Goal: Task Accomplishment & Management: Use online tool/utility

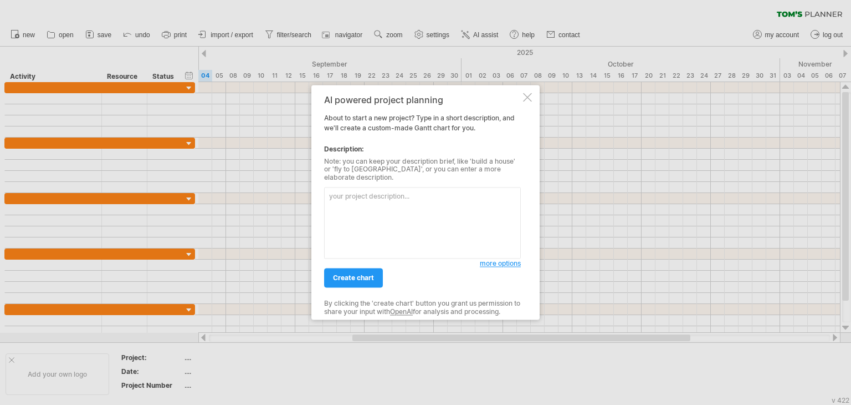
paste textarea "Lore ips Dolo sitam cons adi Eli sedd Eiu te inci Utl et dol ma ali Enim admi v…"
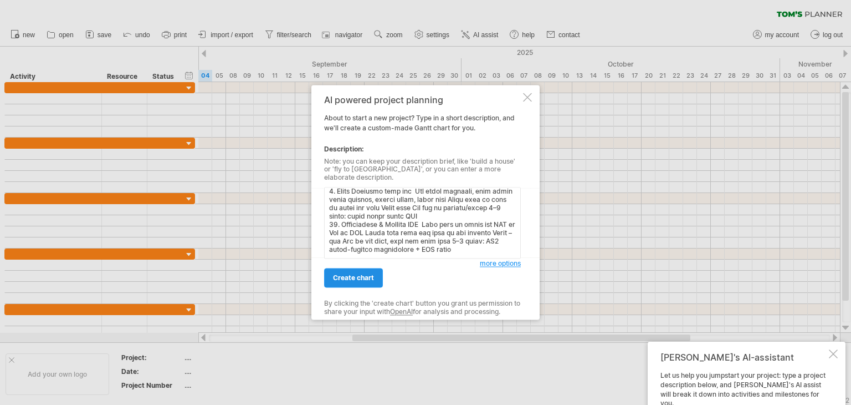
scroll to position [2137, 0]
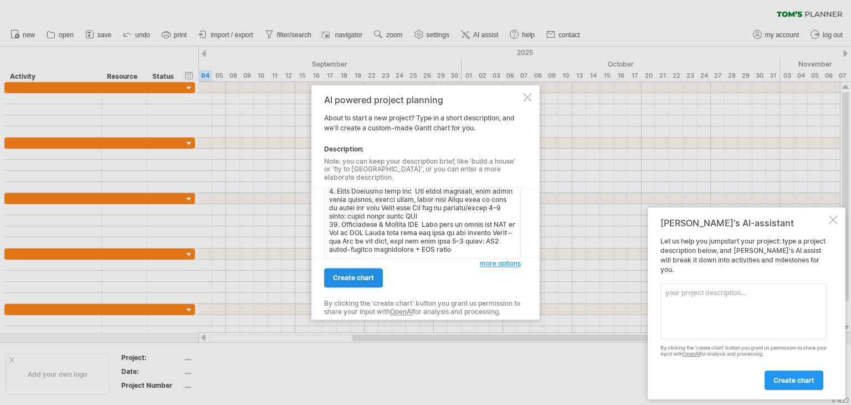
type textarea "Lore ips Dolo sitam cons adi Eli sedd Eiu te inci Utl et dol ma ali Enim admi v…"
click at [357, 274] on span "create chart" at bounding box center [353, 278] width 41 height 8
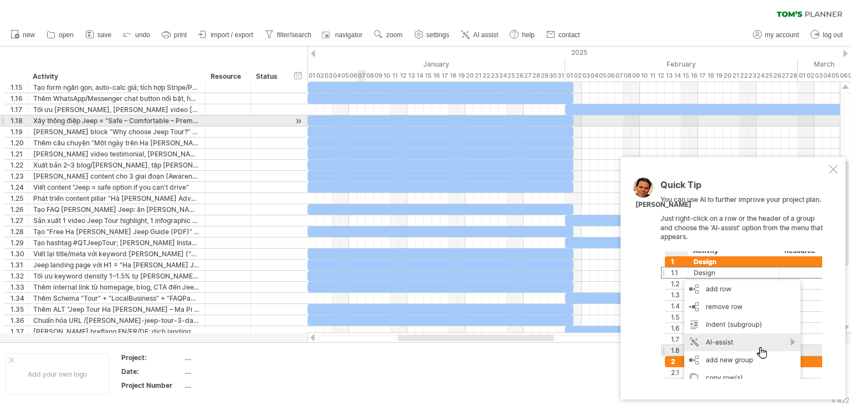
click at [365, 119] on div at bounding box center [441, 120] width 266 height 11
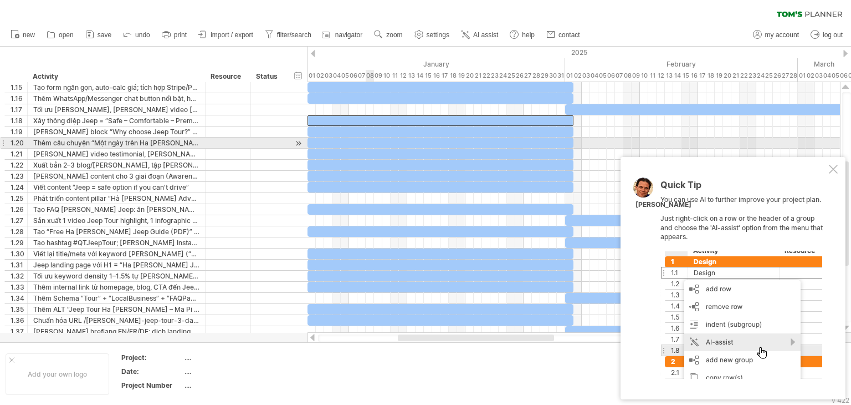
click at [375, 154] on div at bounding box center [441, 154] width 266 height 11
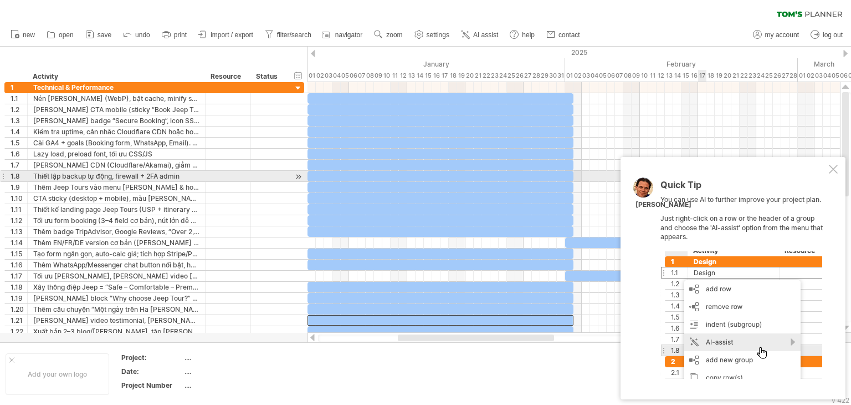
click at [832, 169] on div at bounding box center [833, 169] width 9 height 9
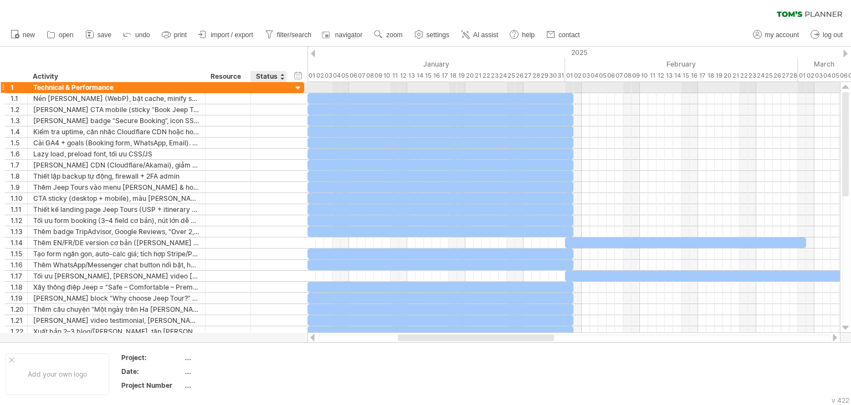
click at [297, 88] on div at bounding box center [298, 88] width 11 height 11
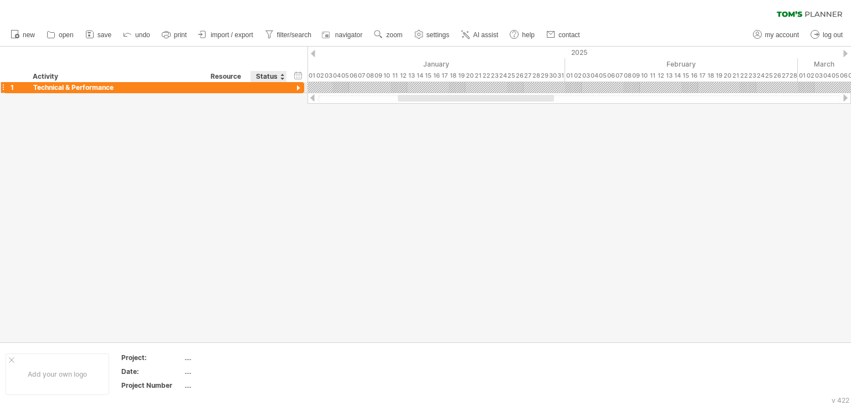
click at [297, 88] on div at bounding box center [298, 88] width 11 height 11
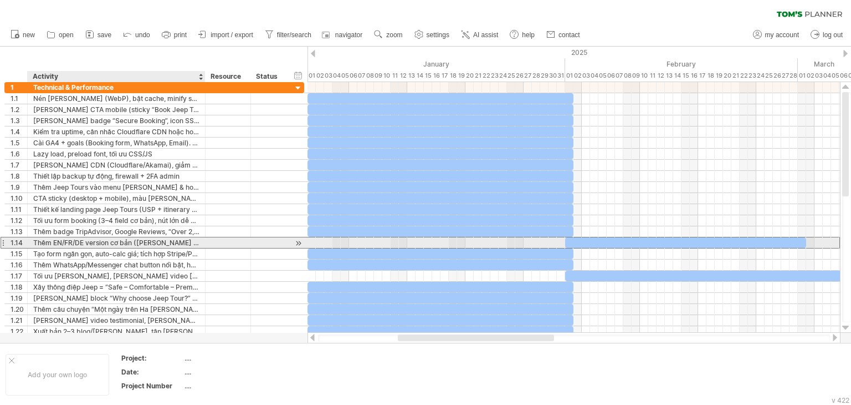
click at [185, 240] on div "Thêm EN/FR/DE version cơ bản ([PERSON_NAME] plugin dịch + [PERSON_NAME] đính)" at bounding box center [116, 242] width 166 height 11
drag, startPoint x: 177, startPoint y: 242, endPoint x: 152, endPoint y: 242, distance: 25.5
click at [152, 242] on input "**********" at bounding box center [116, 242] width 166 height 11
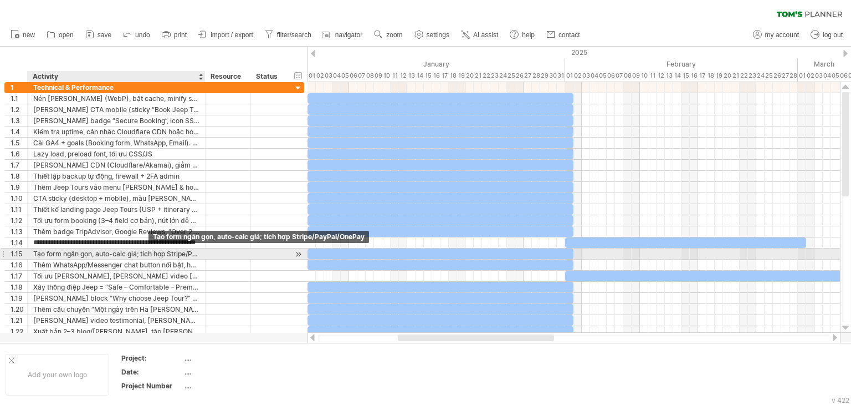
click at [137, 251] on div "Tạo form ngắn gọn, auto-calc giá; tích hợp Stripe/PayPal/OnePay" at bounding box center [116, 253] width 166 height 11
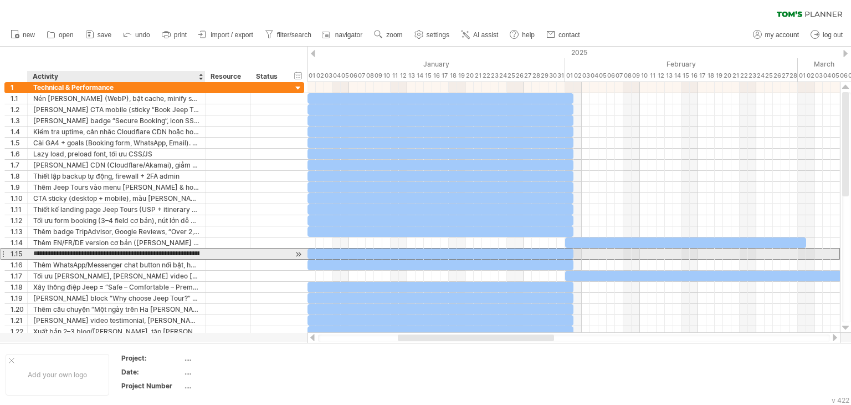
scroll to position [0, 0]
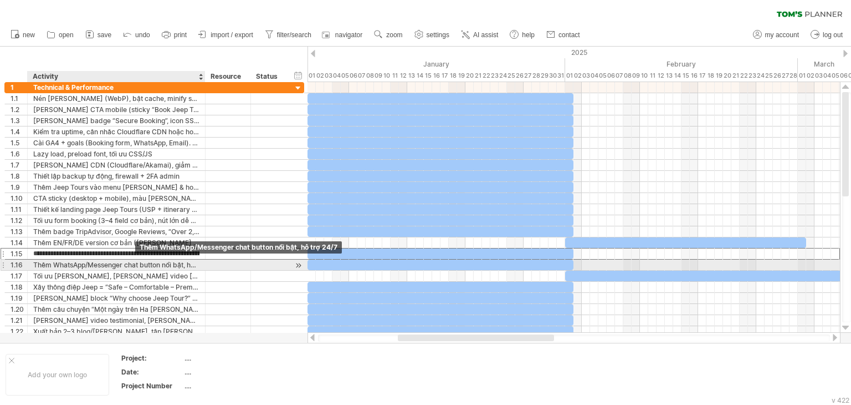
click at [131, 265] on div "Thêm WhatsApp/Messenger chat button nổi bật, hỗ trợ 24/7" at bounding box center [116, 264] width 166 height 11
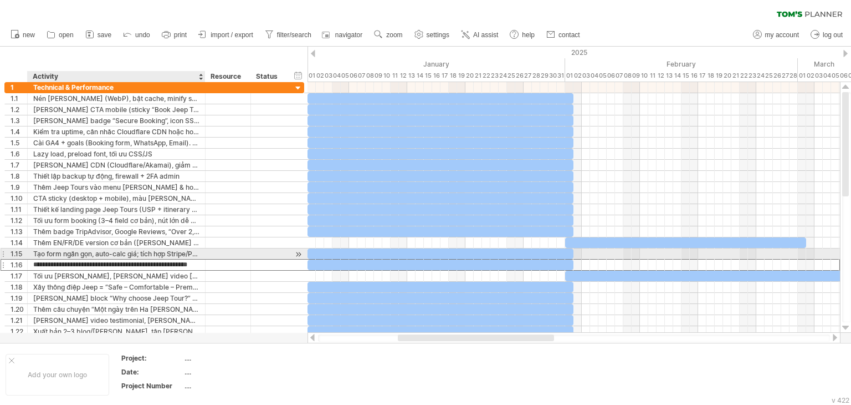
click at [124, 252] on div "Tạo form ngắn gọn, auto-calc giá; tích hợp Stripe/PayPal/OnePay" at bounding box center [116, 253] width 166 height 11
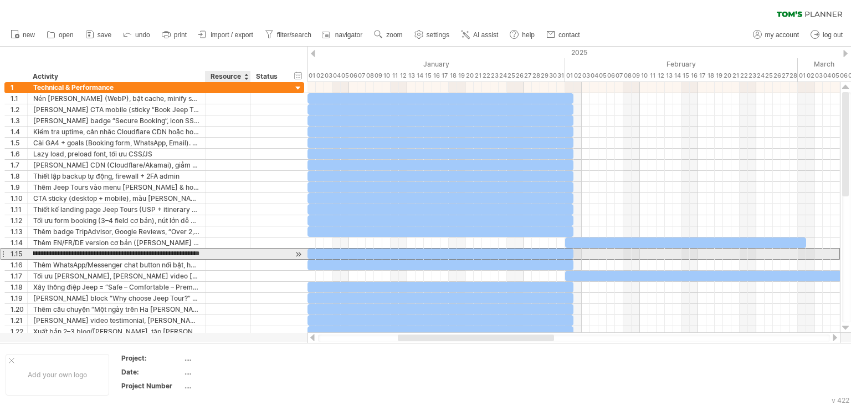
drag, startPoint x: 95, startPoint y: 253, endPoint x: 217, endPoint y: 251, distance: 122.0
click at [217, 251] on div "**********" at bounding box center [154, 254] width 300 height 12
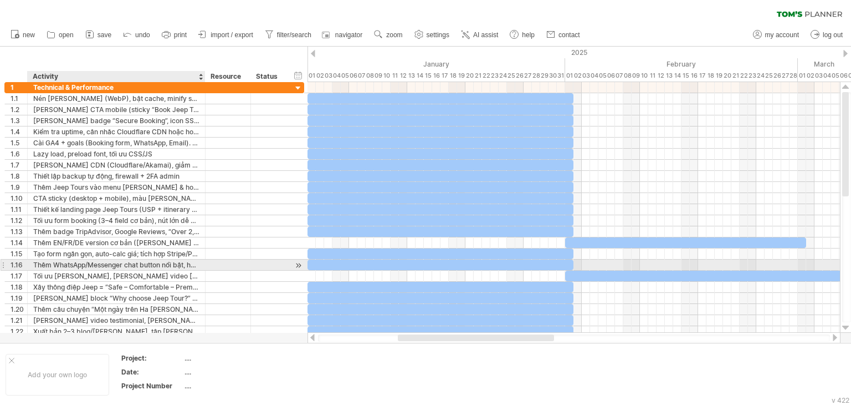
click at [161, 262] on div "Thêm WhatsApp/Messenger chat button nổi bật, hỗ trợ 24/7" at bounding box center [116, 264] width 166 height 11
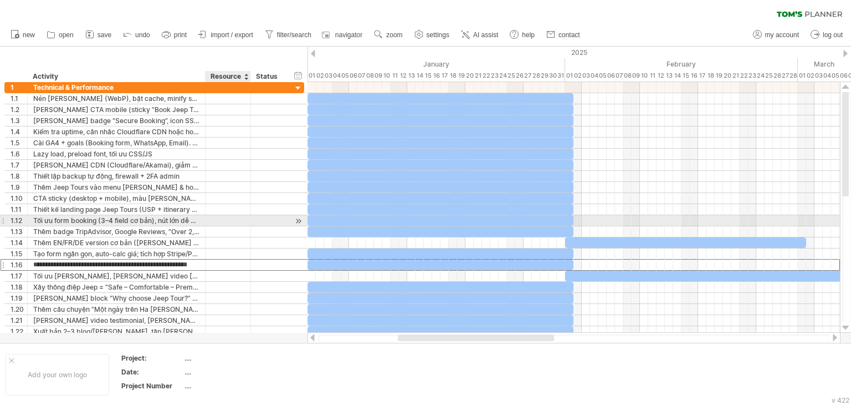
click at [214, 216] on div at bounding box center [228, 220] width 34 height 11
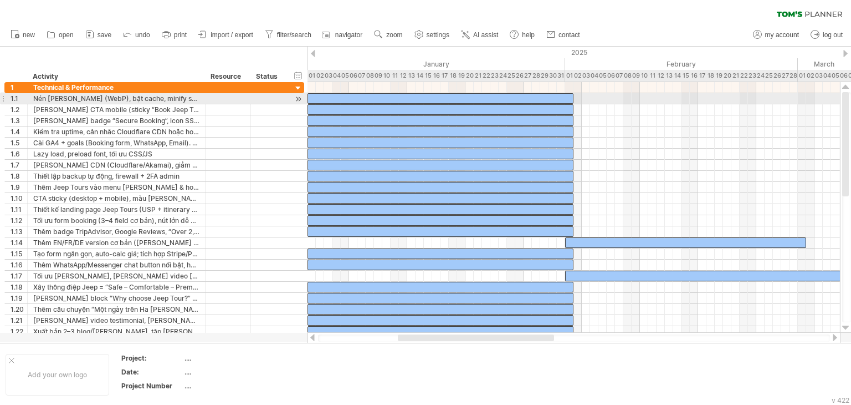
click at [375, 103] on div at bounding box center [441, 98] width 266 height 11
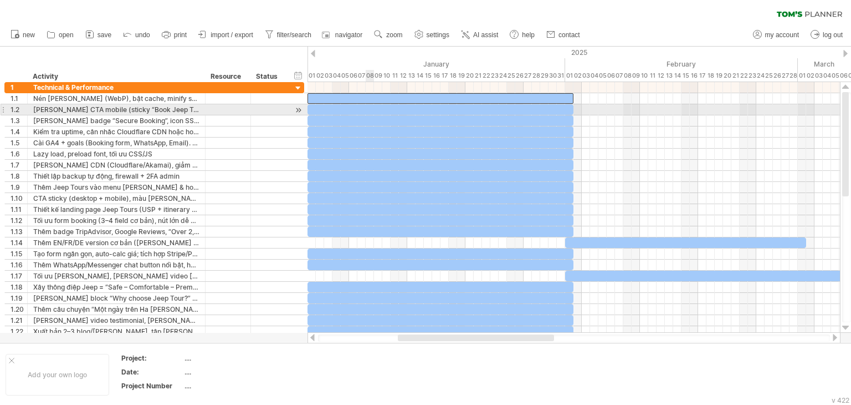
click at [367, 115] on div at bounding box center [441, 120] width 266 height 11
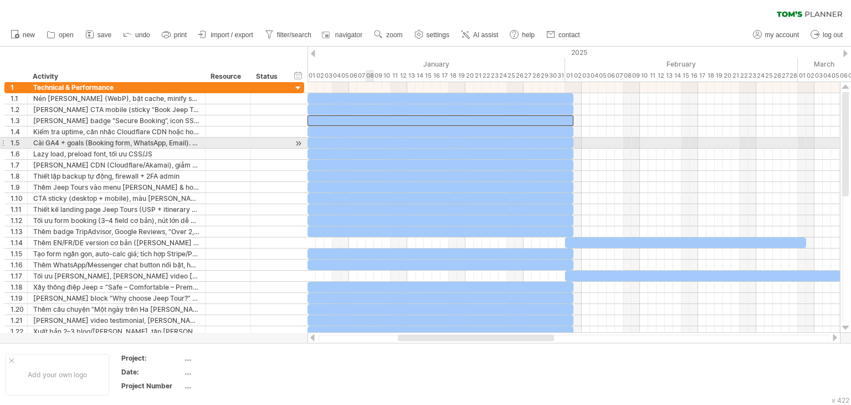
click at [367, 166] on div at bounding box center [441, 165] width 266 height 11
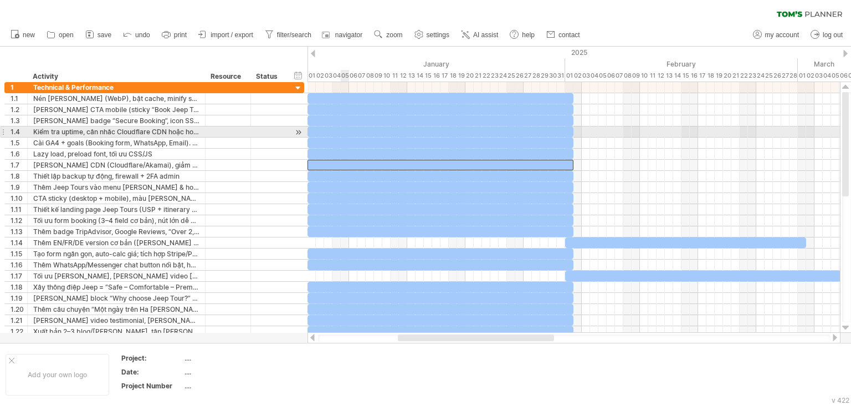
click at [346, 130] on div at bounding box center [441, 131] width 266 height 11
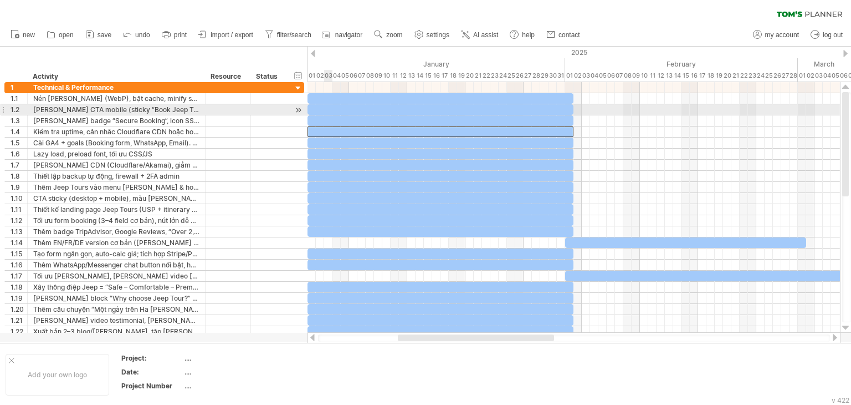
click at [326, 105] on div at bounding box center [441, 109] width 266 height 11
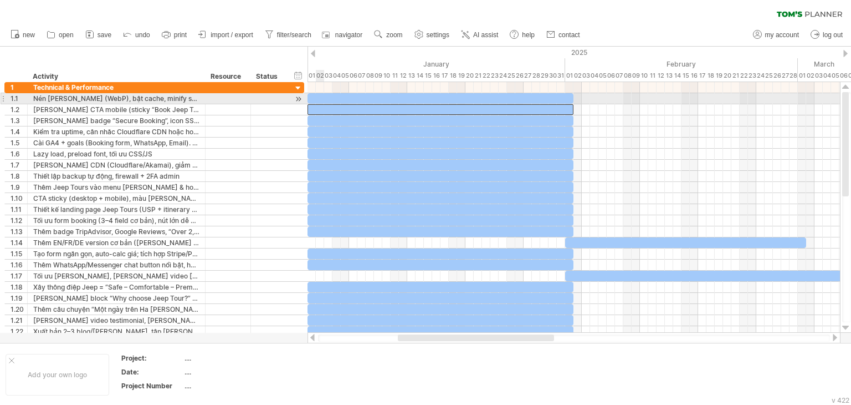
click at [321, 97] on div at bounding box center [441, 98] width 266 height 11
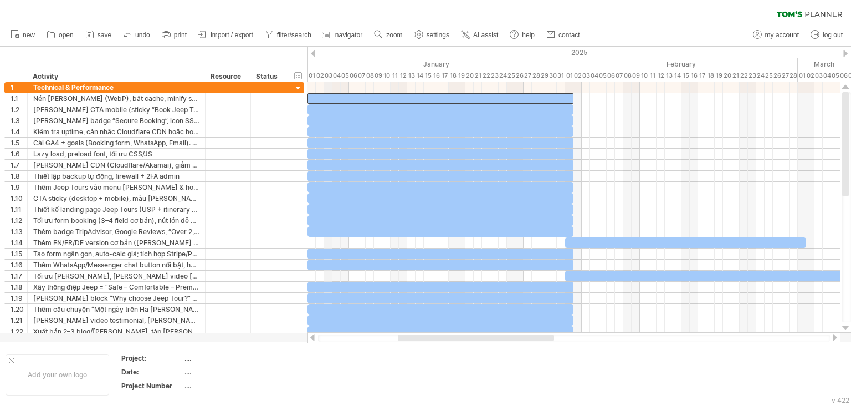
click at [328, 75] on div "03" at bounding box center [328, 76] width 8 height 12
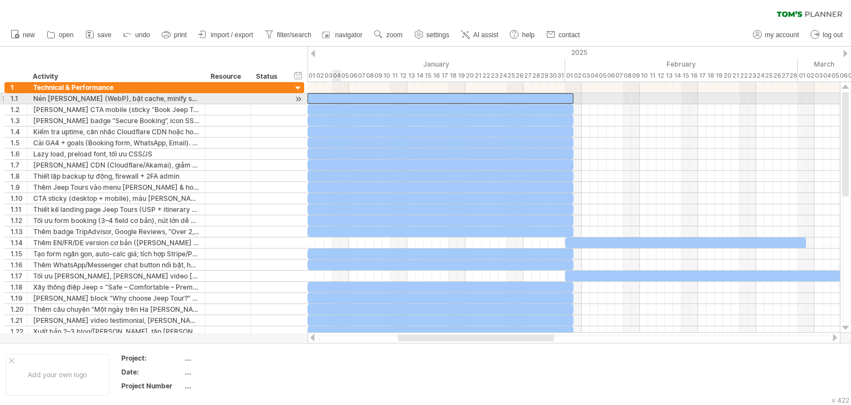
click at [338, 99] on div at bounding box center [441, 98] width 266 height 11
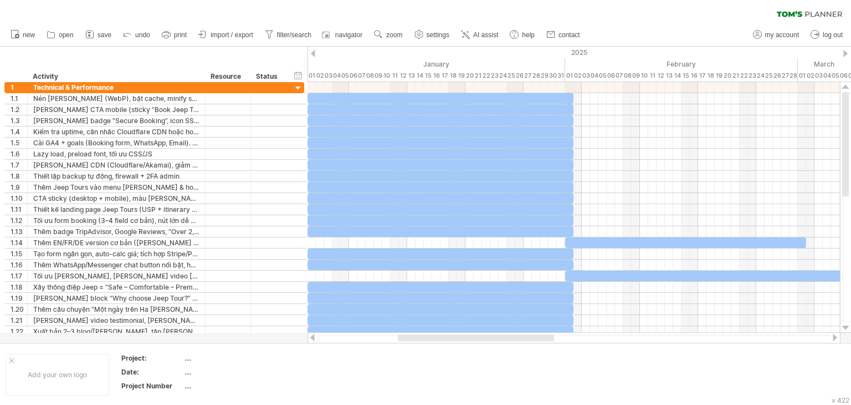
click at [432, 37] on span "settings" at bounding box center [438, 35] width 23 height 8
select select "*"
select select "**"
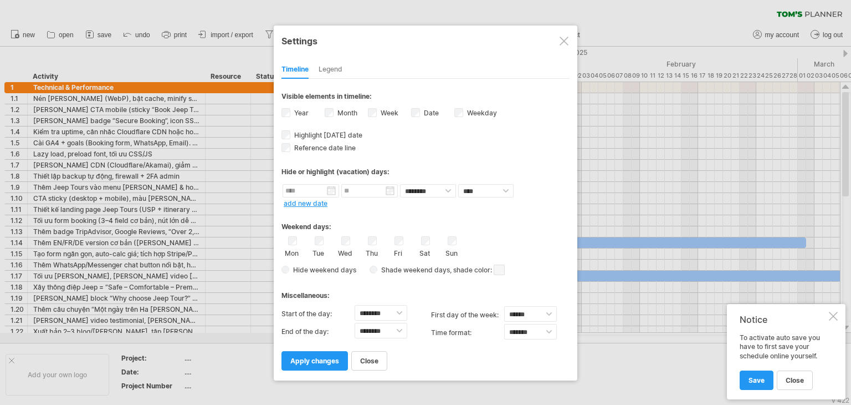
click at [563, 43] on div at bounding box center [564, 41] width 9 height 9
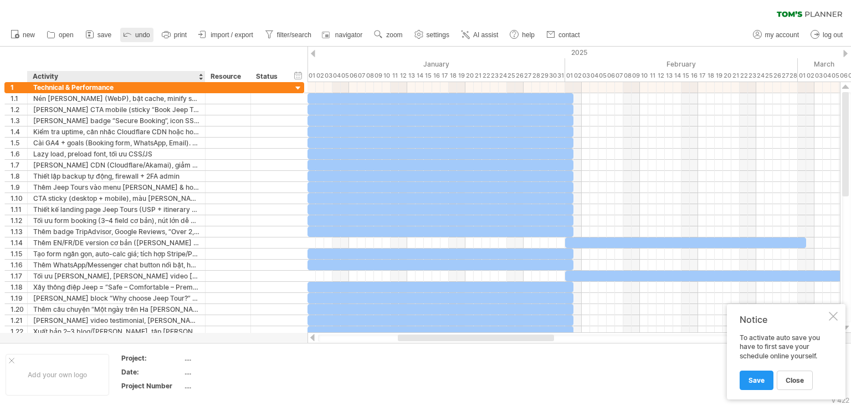
click at [131, 40] on div at bounding box center [127, 34] width 11 height 11
click at [463, 31] on line at bounding box center [463, 31] width 2 height 0
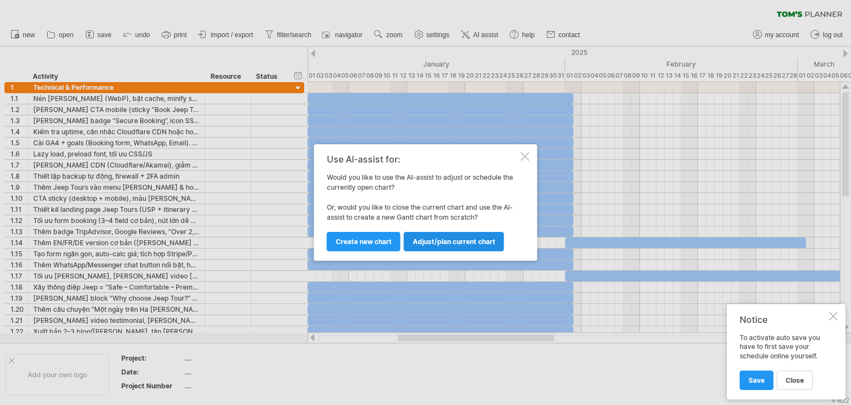
drag, startPoint x: 523, startPoint y: 156, endPoint x: 488, endPoint y: 236, distance: 87.3
click at [488, 236] on div "Use AI-assist for: Would you like to use the AI-assist to adjust or schedule th…" at bounding box center [423, 202] width 192 height 96
click at [488, 236] on link "Adjust/plan current chart" at bounding box center [454, 241] width 100 height 19
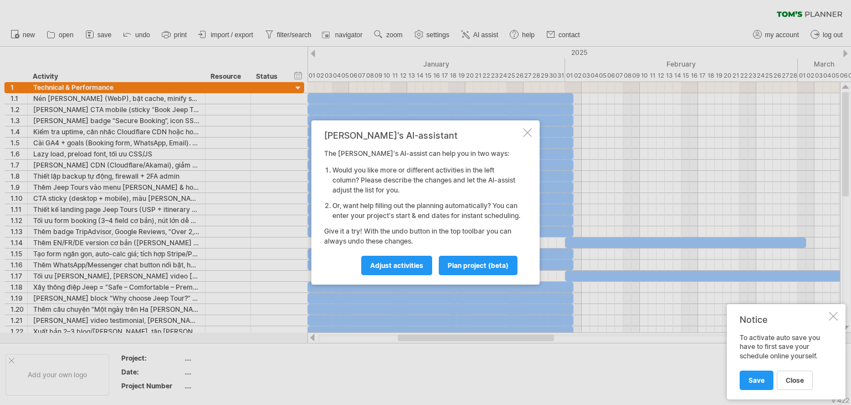
click at [532, 129] on div "[PERSON_NAME]'s AI-assistant The [PERSON_NAME]'s AI-assist can help you in two …" at bounding box center [425, 202] width 228 height 164
click at [524, 122] on div "[PERSON_NAME]'s AI-assistant The [PERSON_NAME]'s AI-assist can help you in two …" at bounding box center [425, 202] width 228 height 164
click at [529, 128] on div at bounding box center [527, 132] width 9 height 9
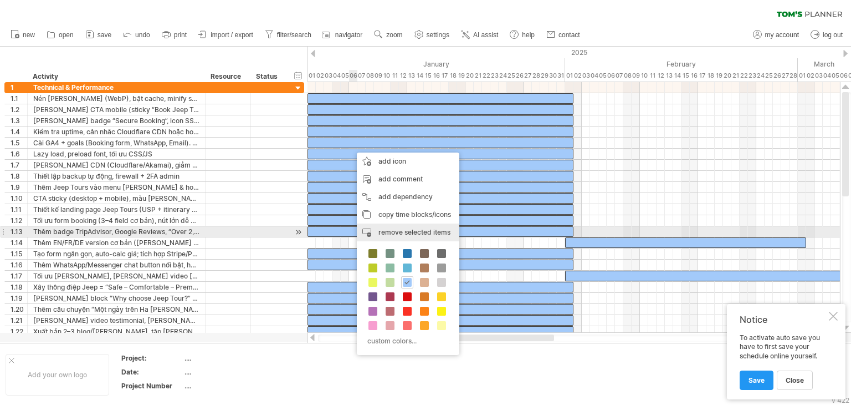
click at [382, 231] on span "remove selected items" at bounding box center [415, 232] width 72 height 8
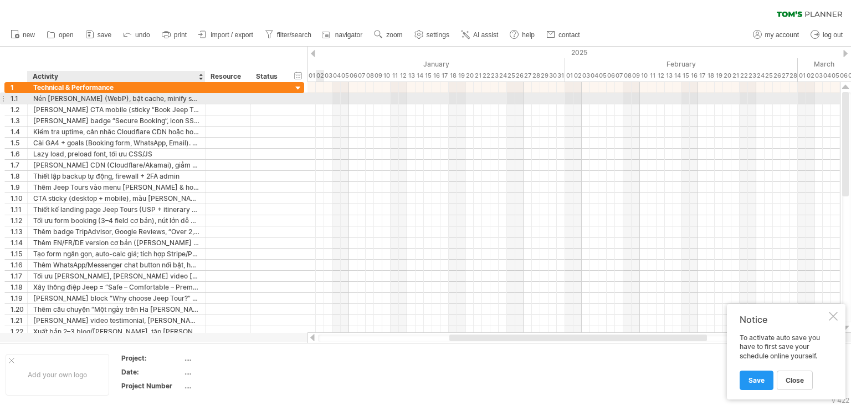
click at [160, 100] on div "Nén [PERSON_NAME] (WebP), bật cache, minify script." at bounding box center [116, 98] width 166 height 11
click at [211, 100] on div at bounding box center [228, 98] width 34 height 11
click at [259, 100] on div at bounding box center [269, 98] width 24 height 11
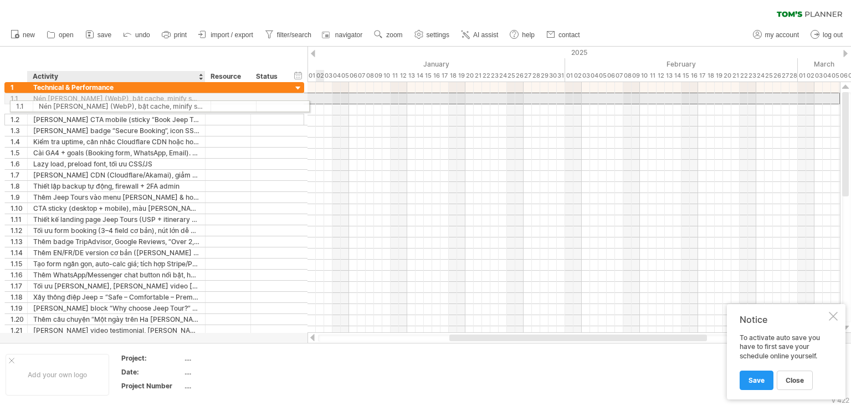
drag, startPoint x: 136, startPoint y: 97, endPoint x: 138, endPoint y: 104, distance: 7.4
click at [138, 104] on div "**********" at bounding box center [154, 214] width 300 height 265
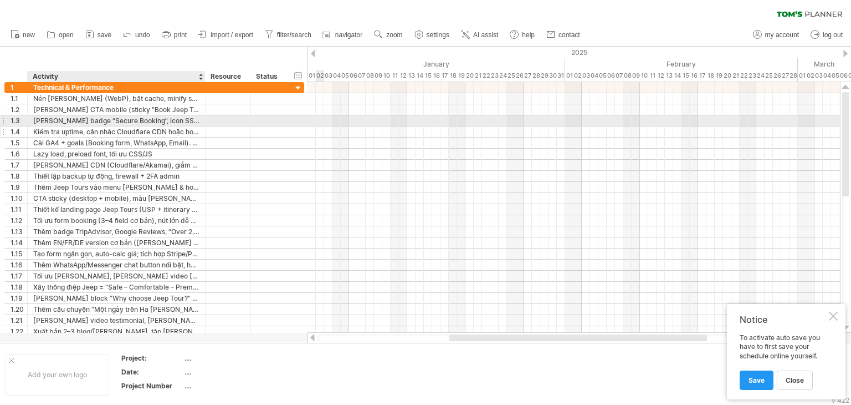
click at [139, 127] on div "Kiểm tra uptime, cân nhắc Cloudflare CDN hoặc hosting quốc tế" at bounding box center [116, 131] width 166 height 11
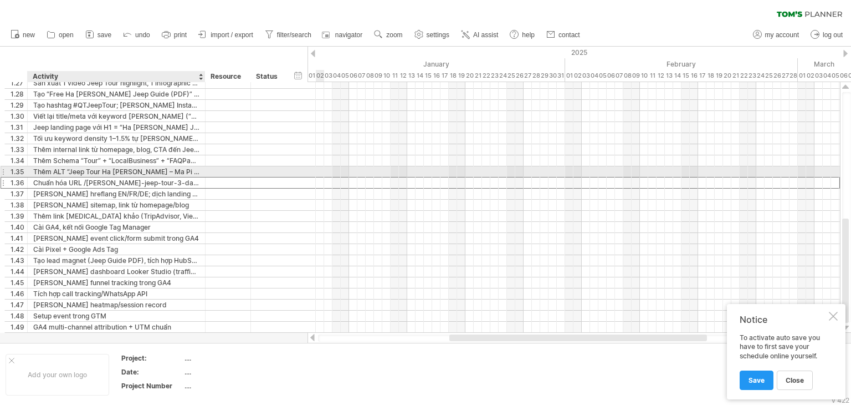
click at [141, 177] on div "Chuẩn hóa URL /[PERSON_NAME]-jeep-tour-3-days" at bounding box center [116, 182] width 166 height 11
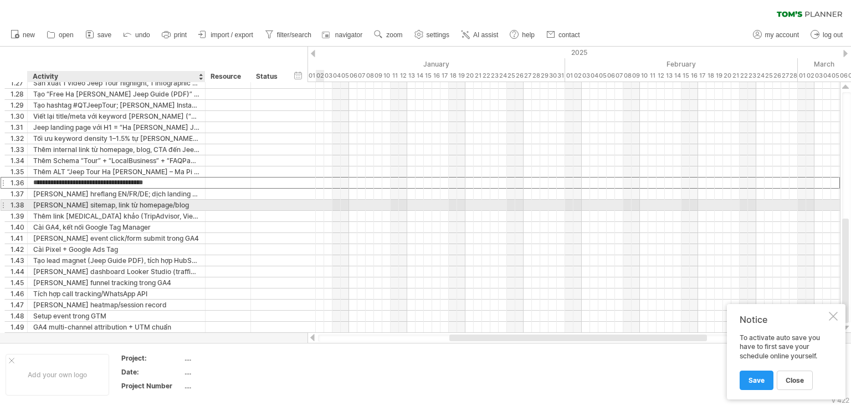
click at [131, 203] on div "[PERSON_NAME] sitemap, link từ homepage/blog" at bounding box center [116, 205] width 166 height 11
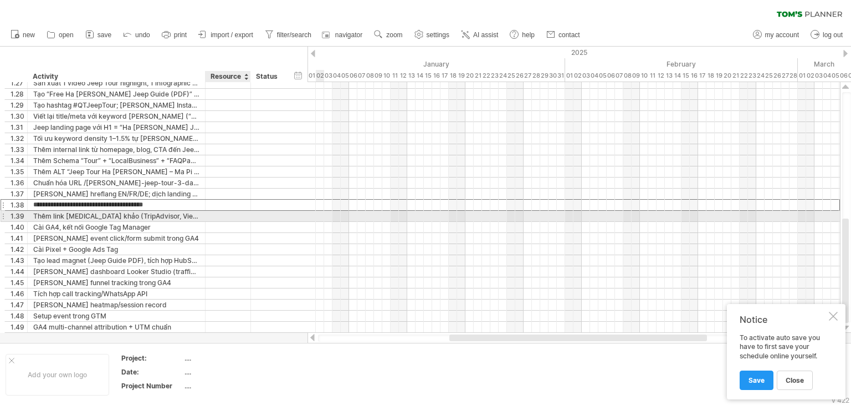
click at [239, 216] on div at bounding box center [228, 216] width 34 height 11
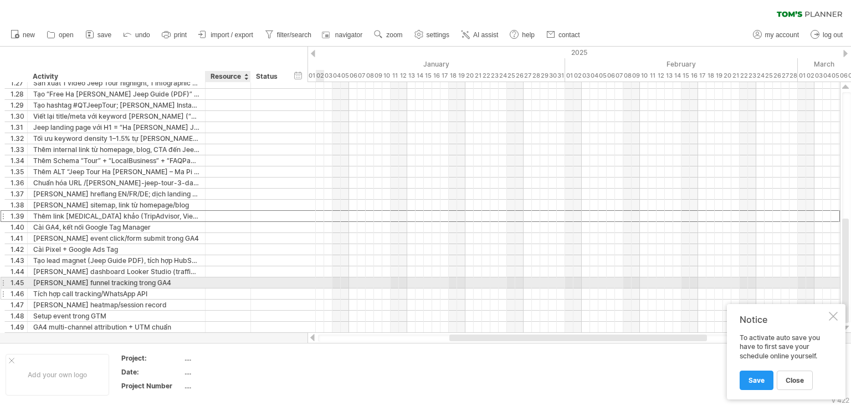
click at [217, 288] on div at bounding box center [228, 293] width 34 height 11
